Goal: Book appointment/travel/reservation

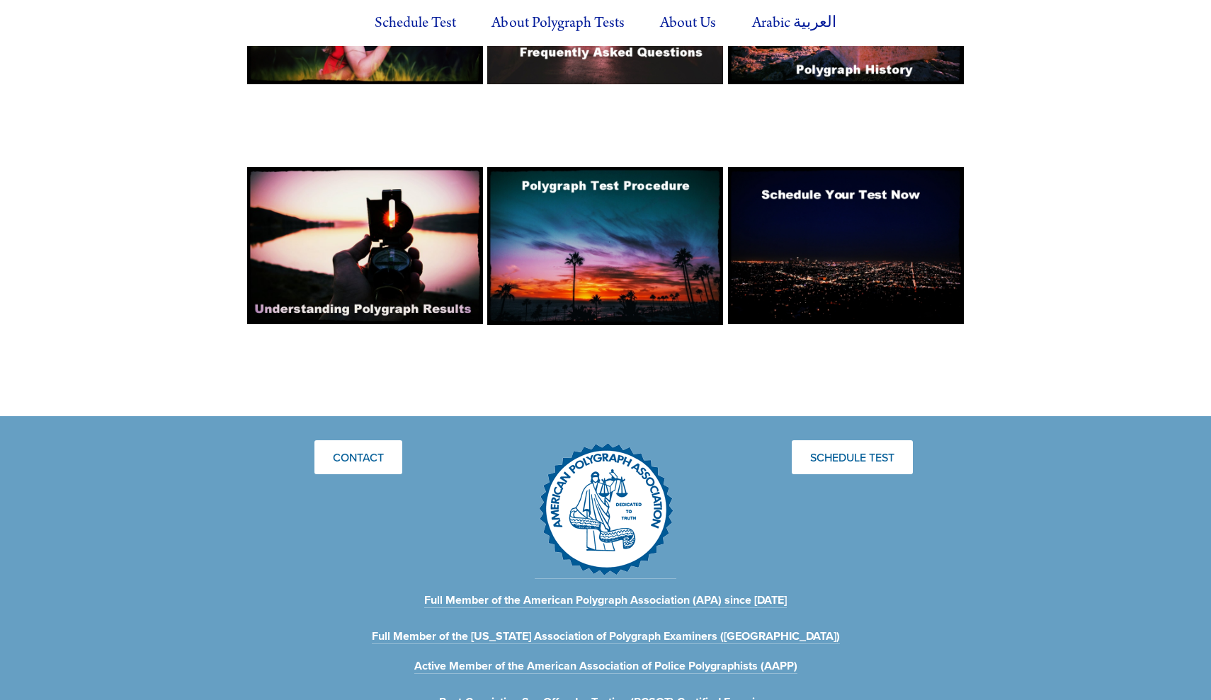
scroll to position [1163, 0]
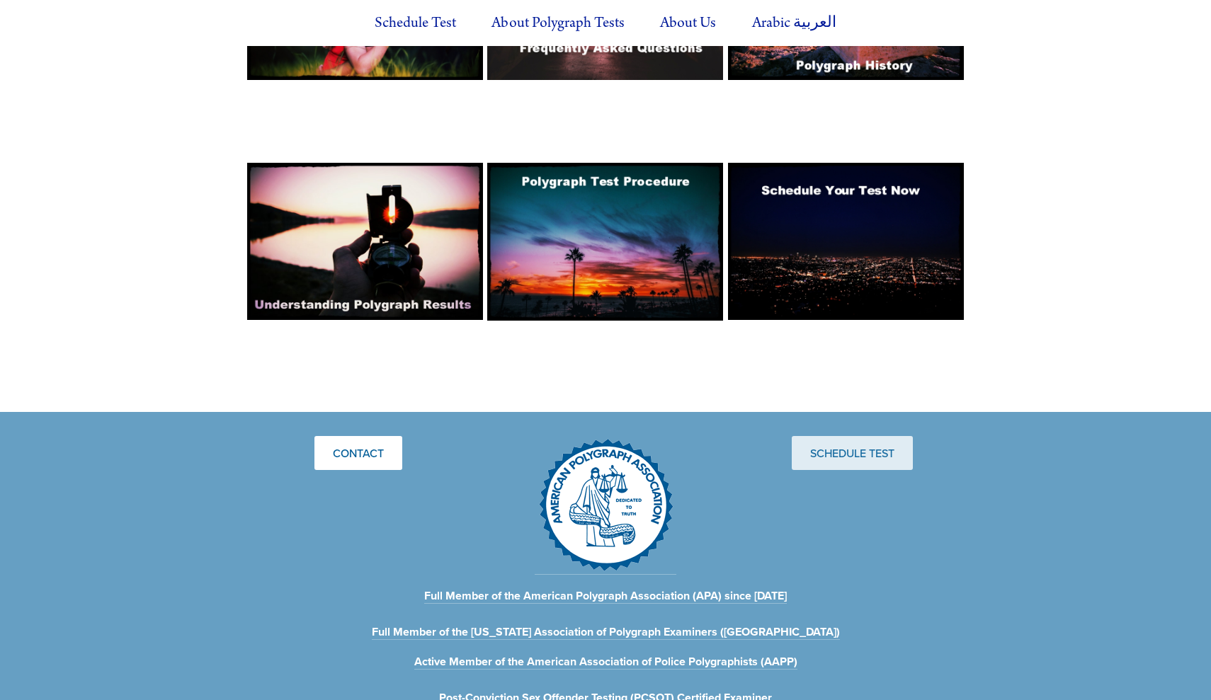
click at [835, 436] on link "Schedule Test" at bounding box center [852, 453] width 121 height 34
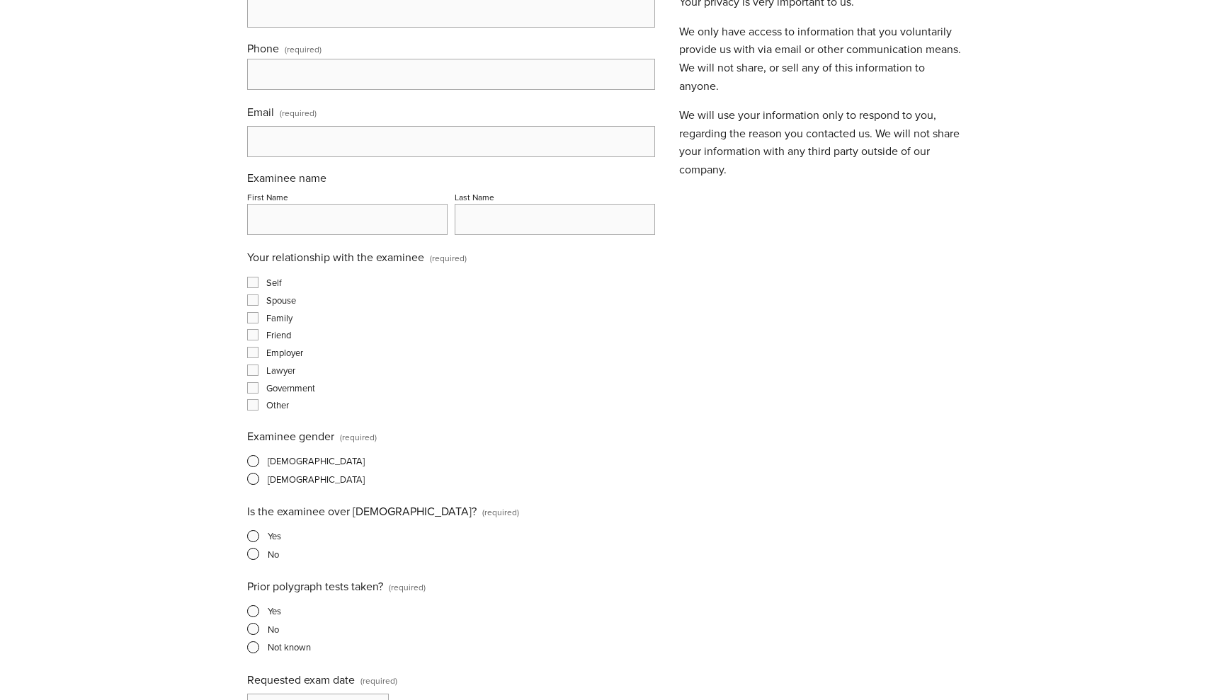
scroll to position [401, 0]
click at [260, 280] on label "Self" at bounding box center [264, 279] width 35 height 13
click at [258, 280] on input "Self" at bounding box center [252, 279] width 11 height 11
checkbox input "true"
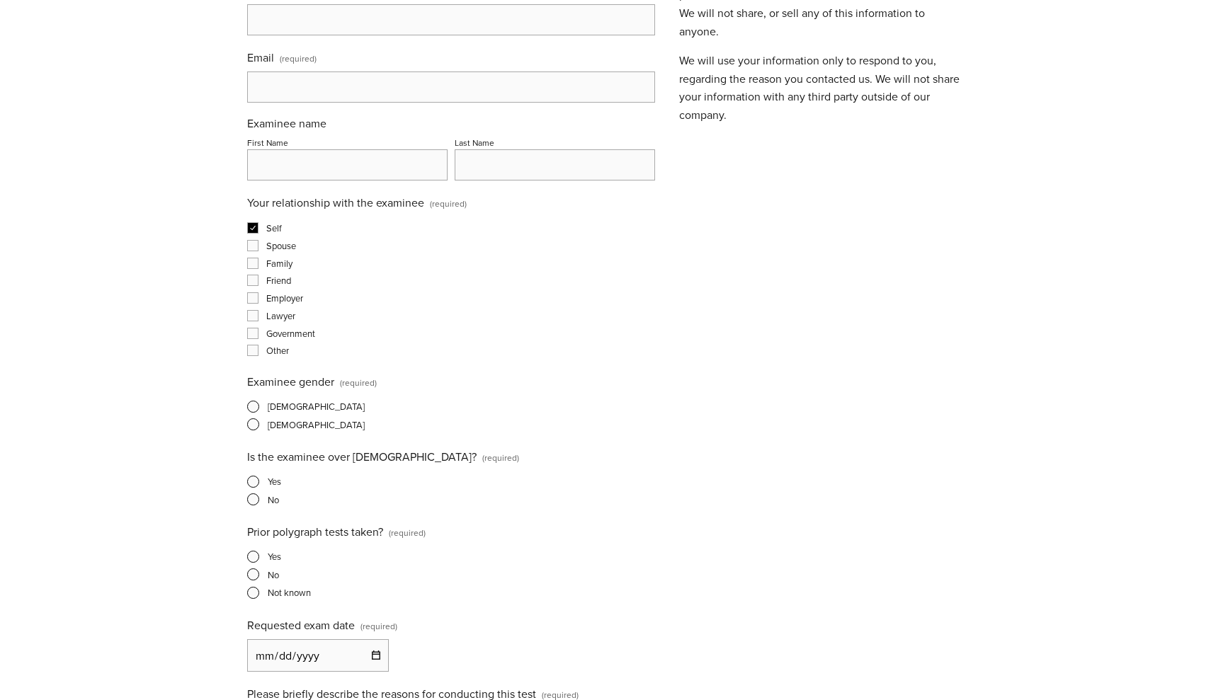
scroll to position [457, 0]
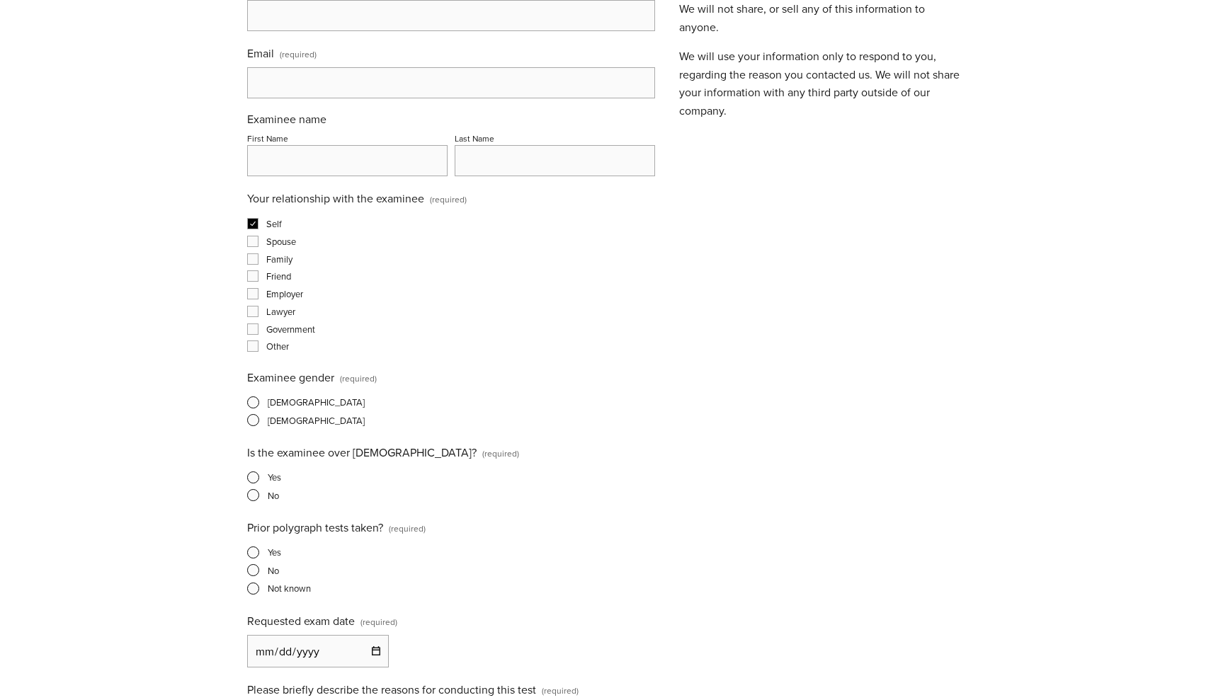
click at [266, 428] on div "Female" at bounding box center [451, 421] width 408 height 14
click at [280, 424] on span "Female" at bounding box center [316, 420] width 97 height 13
click at [256, 424] on input "Female" at bounding box center [251, 420] width 9 height 9
radio input "true"
click at [260, 476] on label "Yes" at bounding box center [264, 477] width 34 height 13
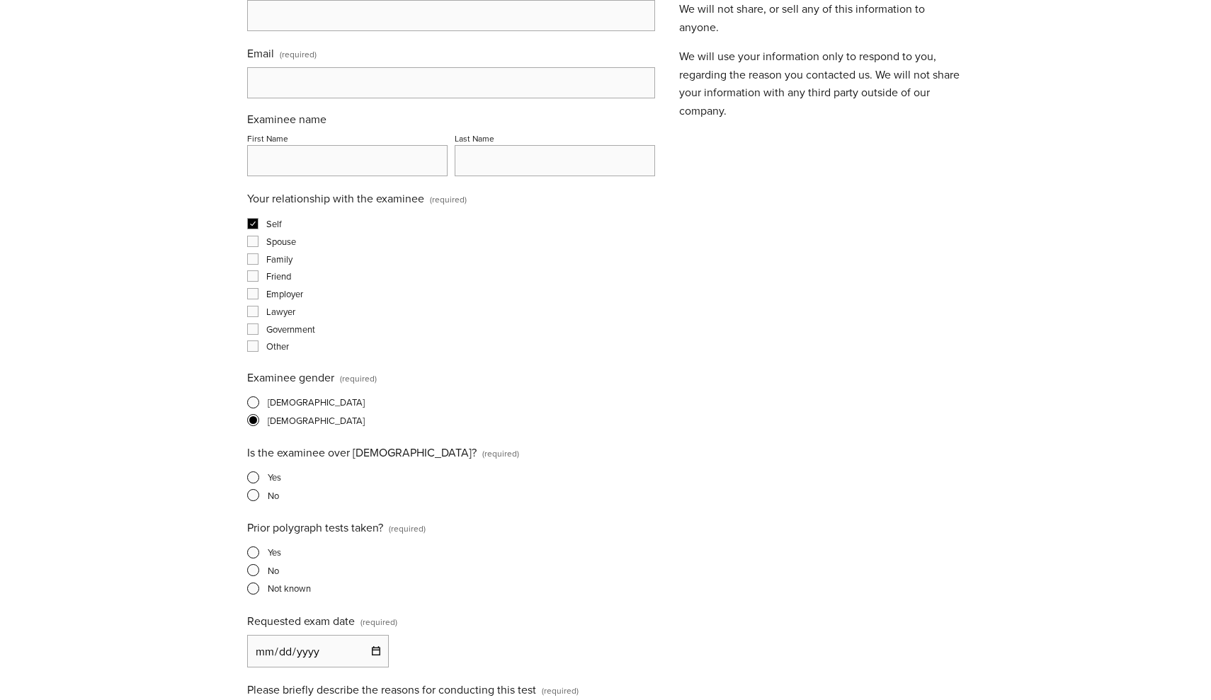
click at [256, 476] on input "Yes" at bounding box center [251, 477] width 9 height 9
radio input "true"
click at [256, 573] on span at bounding box center [253, 570] width 12 height 12
click at [256, 573] on input "No" at bounding box center [251, 570] width 9 height 9
radio input "true"
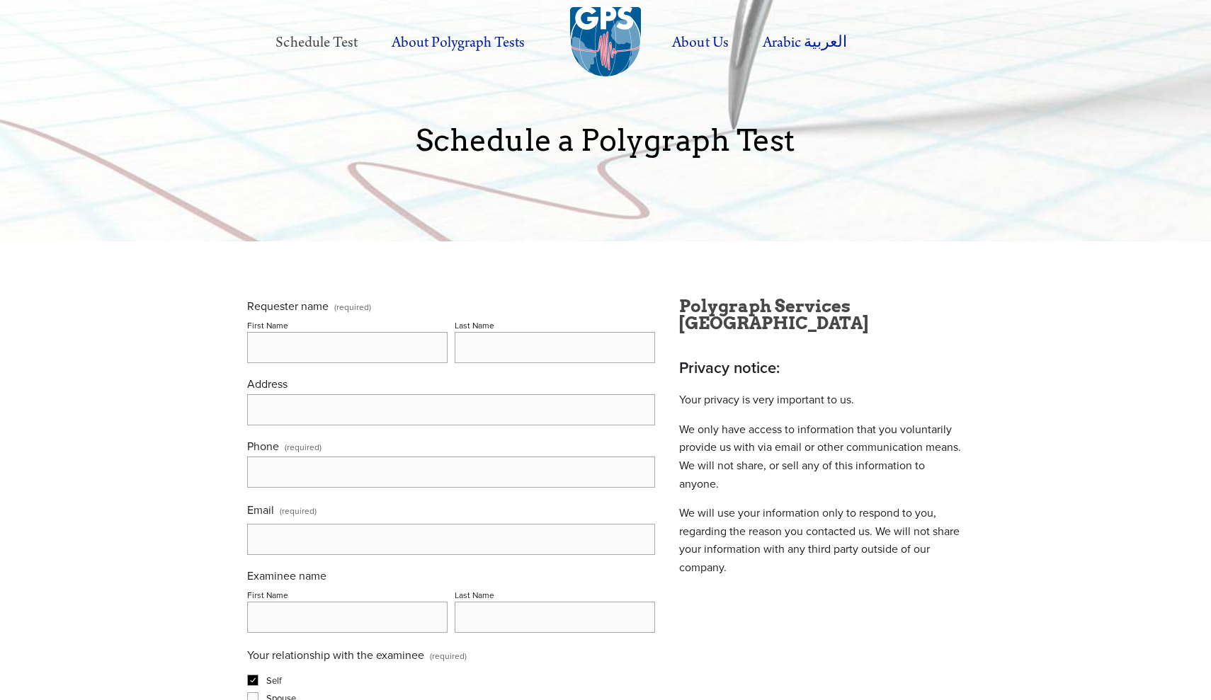
scroll to position [0, 0]
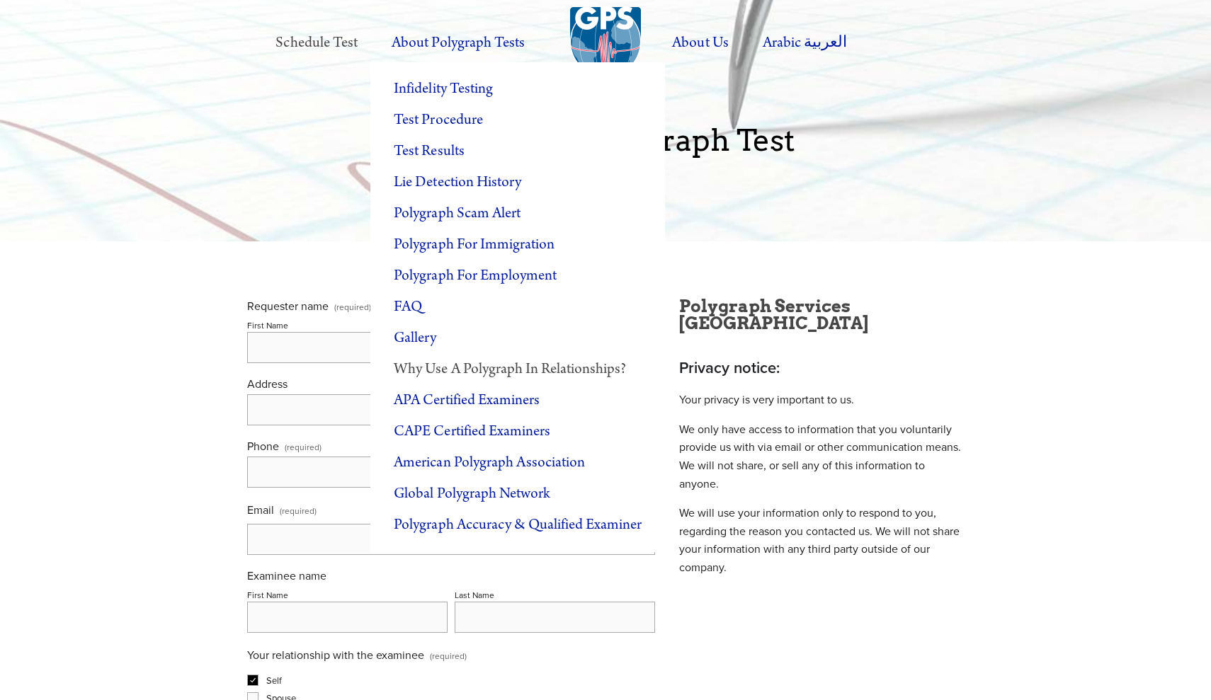
click at [480, 371] on link "Why Use a Polygraph in Relationships?" at bounding box center [517, 369] width 295 height 31
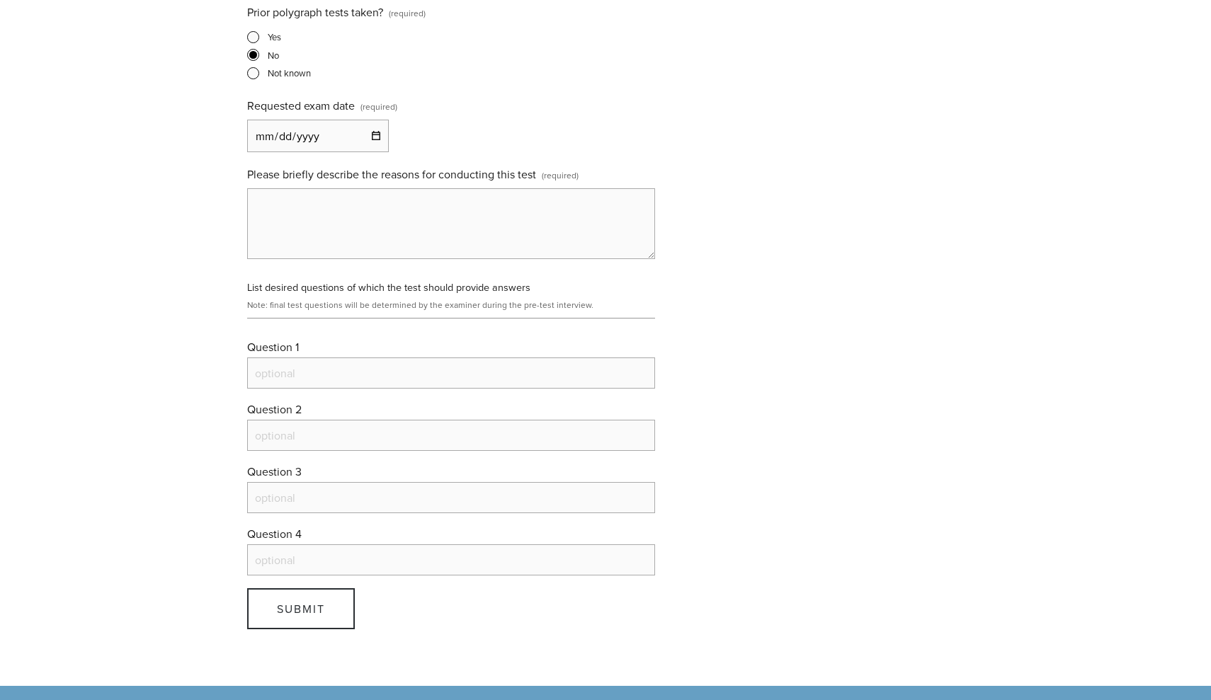
scroll to position [878, 0]
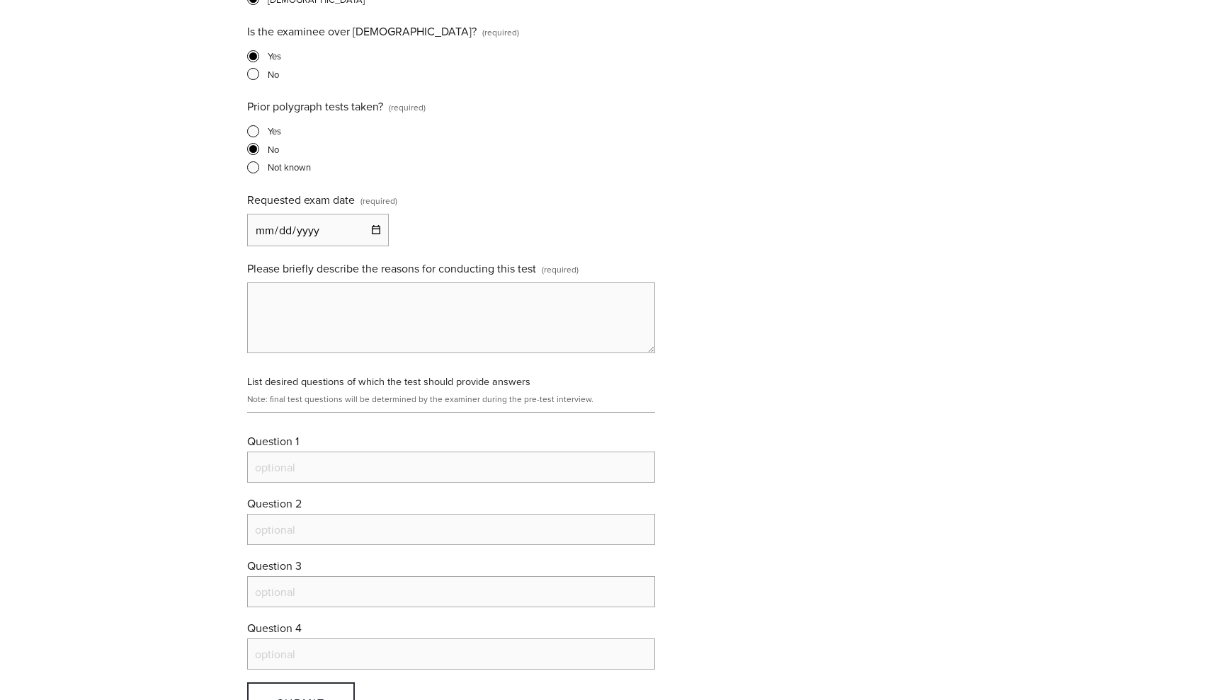
click at [379, 224] on input "Requested exam date (required)" at bounding box center [318, 230] width 142 height 33
click at [622, 283] on textarea "Please briefly describe the reasons for conducting this test (required)" at bounding box center [451, 317] width 408 height 71
click at [646, 253] on div "Requester name (required) First Name Last Name Address Phone (required) Email (…" at bounding box center [451, 45] width 408 height 1250
